Goal: Transaction & Acquisition: Book appointment/travel/reservation

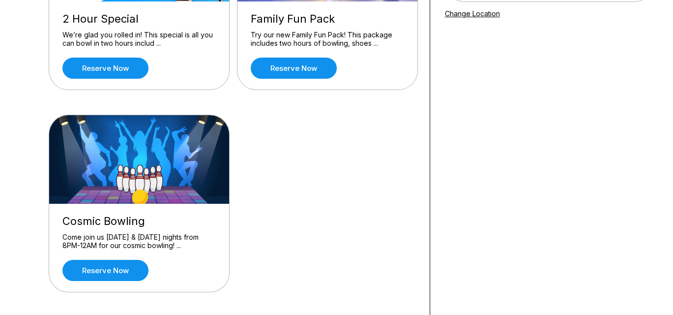
scroll to position [197, 0]
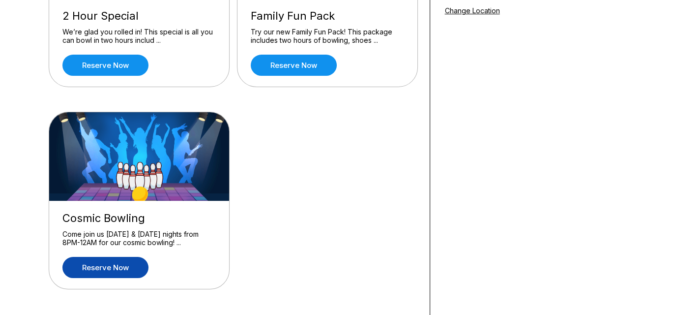
click at [126, 262] on link "Reserve now" at bounding box center [105, 267] width 86 height 21
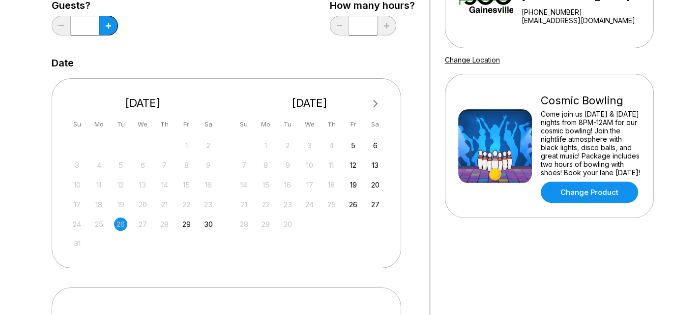
scroll to position [0, 0]
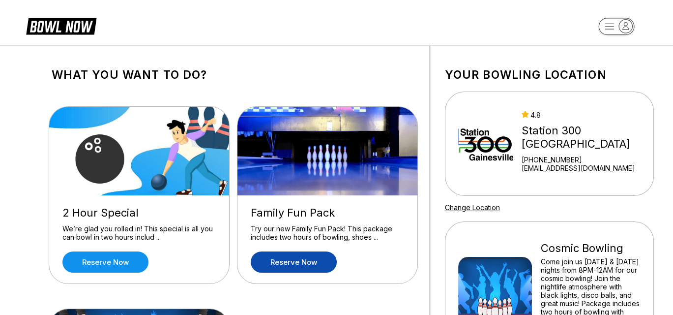
click at [304, 265] on link "Reserve now" at bounding box center [294, 261] width 86 height 21
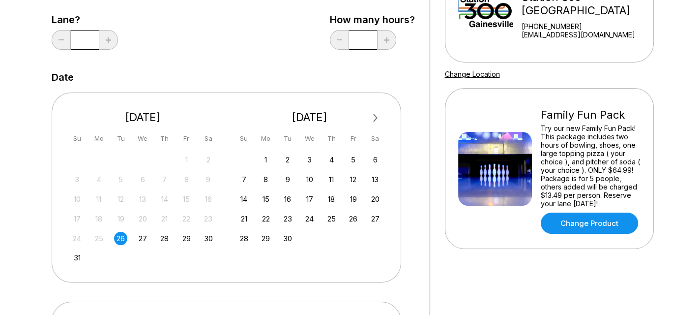
scroll to position [148, 0]
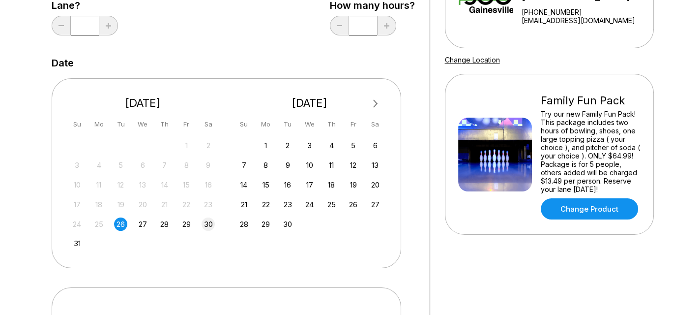
click at [211, 223] on div "30" at bounding box center [208, 223] width 13 height 13
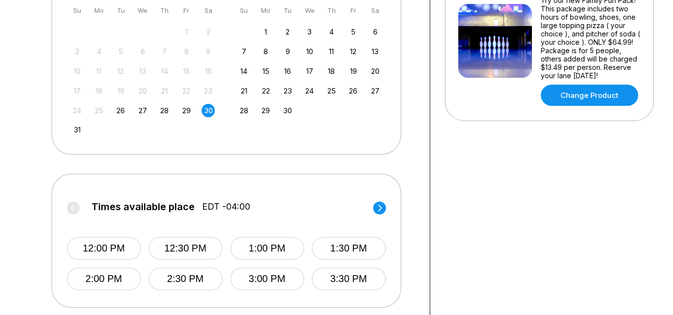
scroll to position [246, 0]
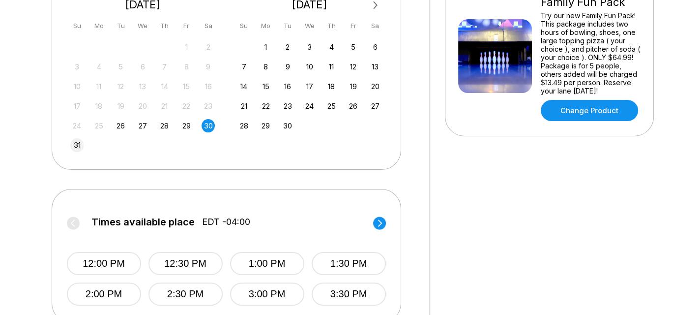
click at [77, 143] on div "31" at bounding box center [76, 144] width 13 height 13
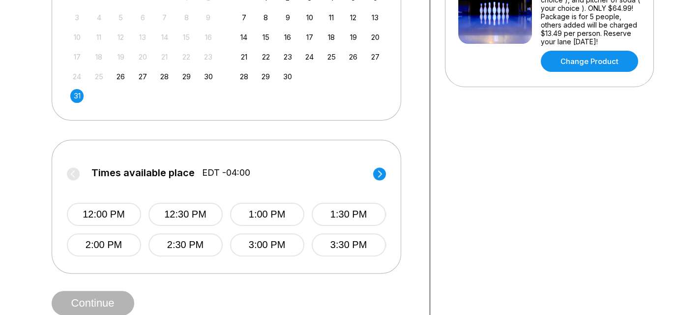
scroll to position [344, 0]
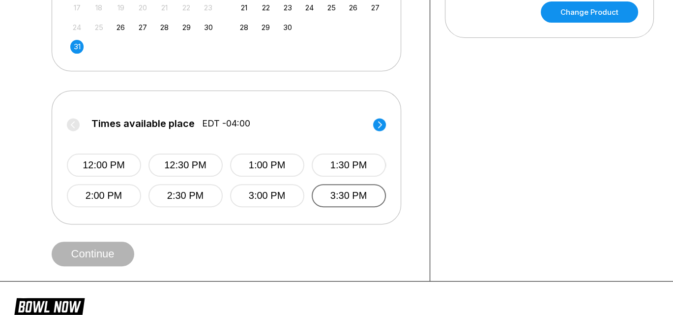
click at [359, 194] on button "3:30 PM" at bounding box center [349, 195] width 74 height 23
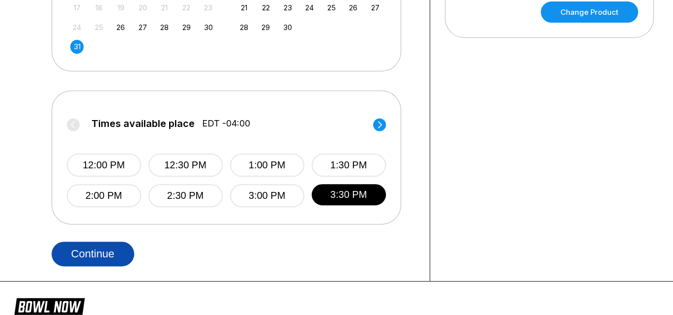
click at [112, 251] on button "Continue" at bounding box center [93, 253] width 83 height 25
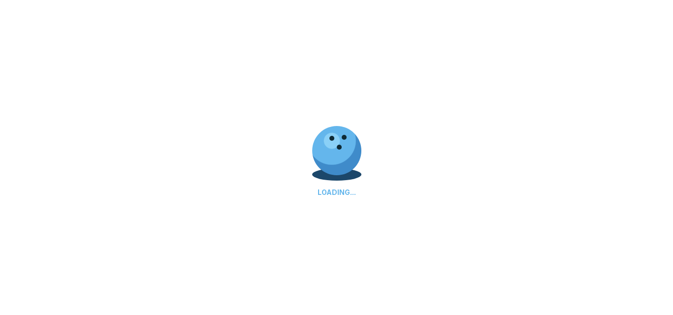
select select "**"
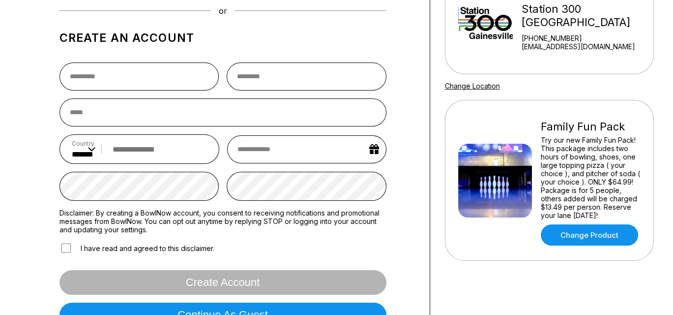
scroll to position [118, 0]
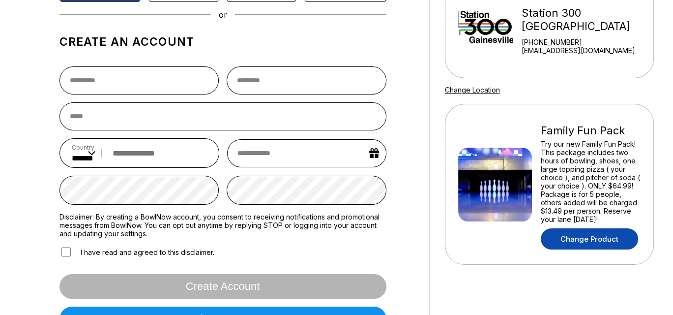
click at [587, 243] on link "Change Product" at bounding box center [589, 238] width 97 height 21
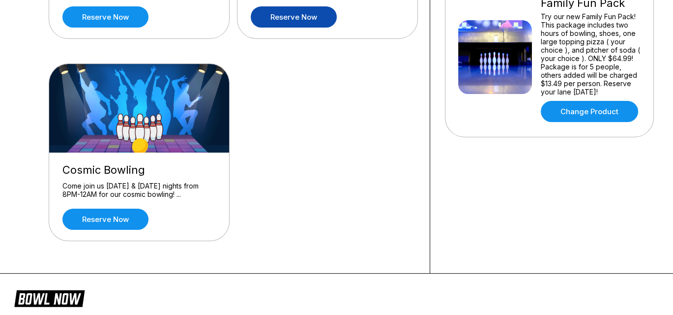
scroll to position [246, 0]
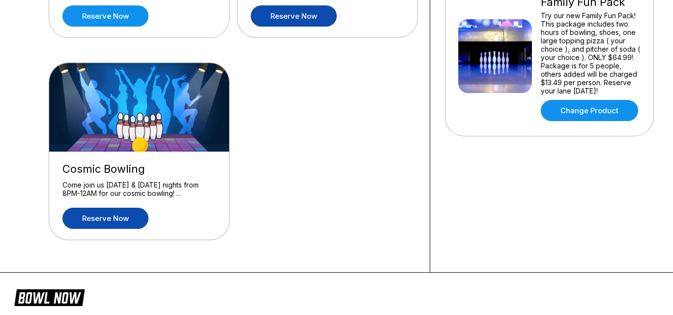
click at [100, 215] on link "Reserve now" at bounding box center [105, 218] width 86 height 21
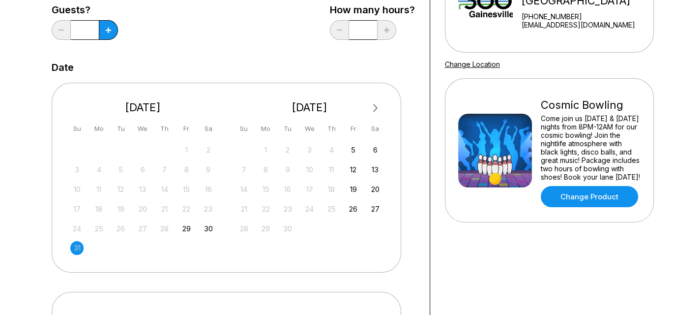
scroll to position [148, 0]
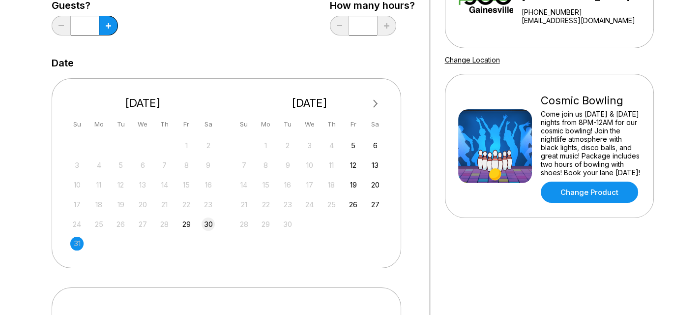
click at [210, 223] on div "30" at bounding box center [208, 223] width 13 height 13
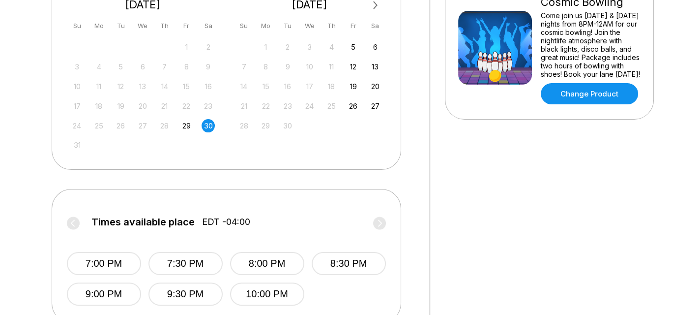
scroll to position [295, 0]
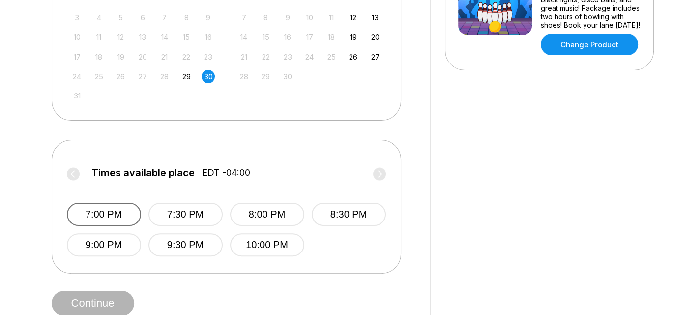
click at [123, 218] on button "7:00 PM" at bounding box center [104, 214] width 74 height 23
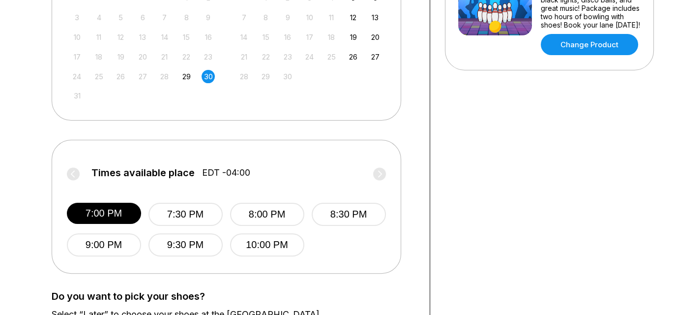
scroll to position [492, 0]
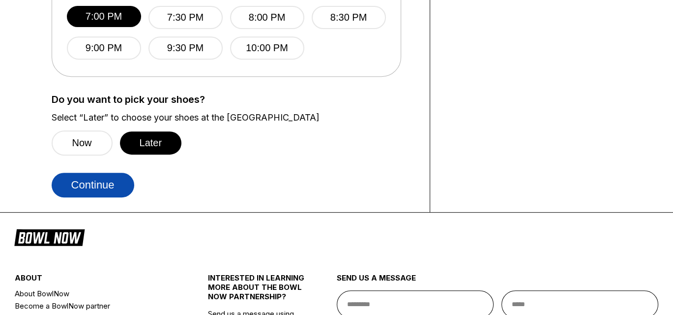
click at [100, 190] on button "Continue" at bounding box center [93, 185] width 83 height 25
select select "**"
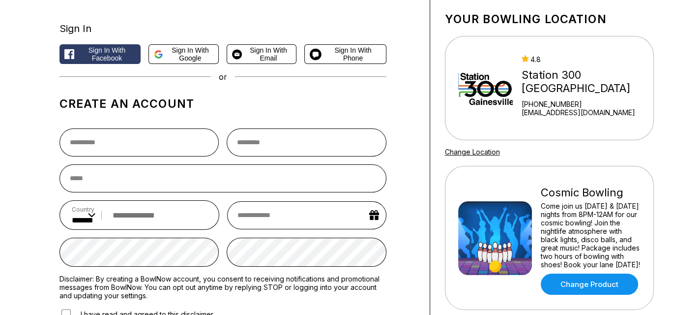
scroll to position [0, 0]
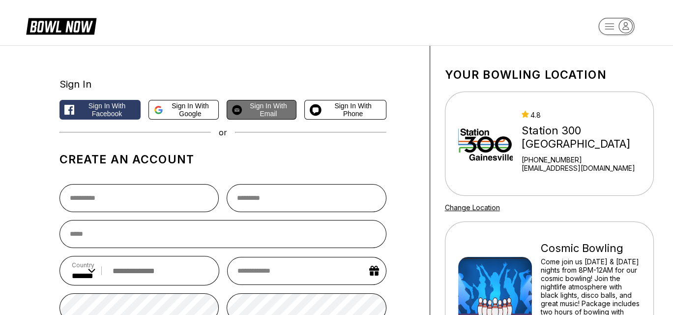
click at [259, 111] on span "Sign in with Email" at bounding box center [268, 110] width 45 height 16
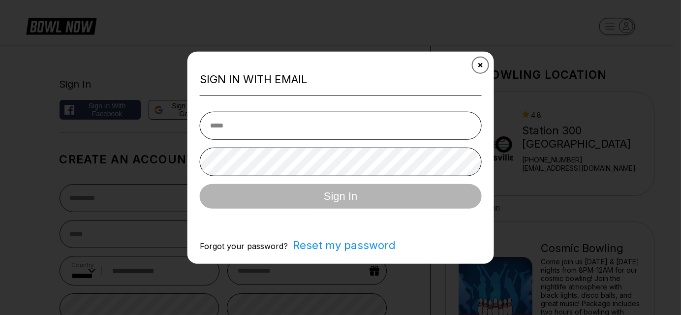
click at [484, 64] on button "Close" at bounding box center [480, 65] width 24 height 24
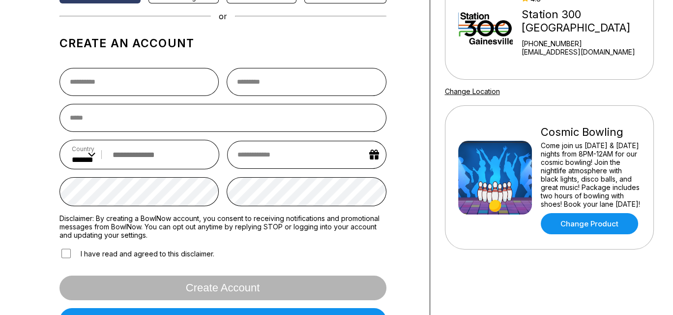
scroll to position [49, 0]
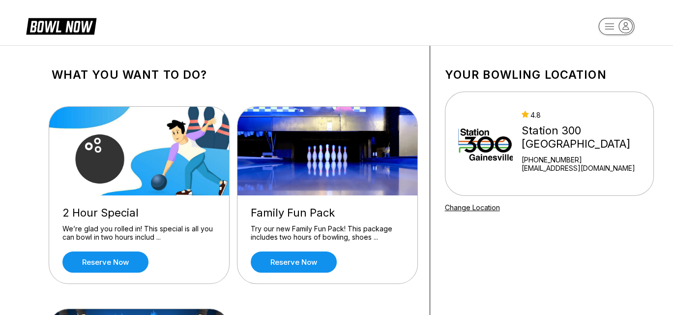
click at [623, 25] on icon "button" at bounding box center [625, 26] width 13 height 13
